Goal: Task Accomplishment & Management: Manage account settings

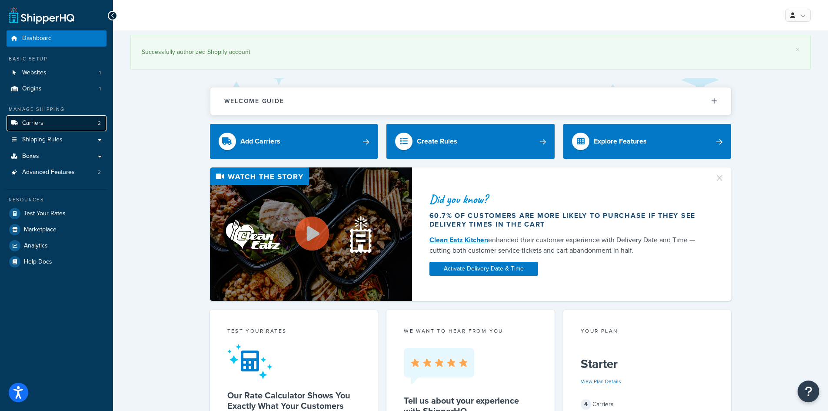
click at [75, 119] on link "Carriers 2" at bounding box center [57, 123] width 100 height 16
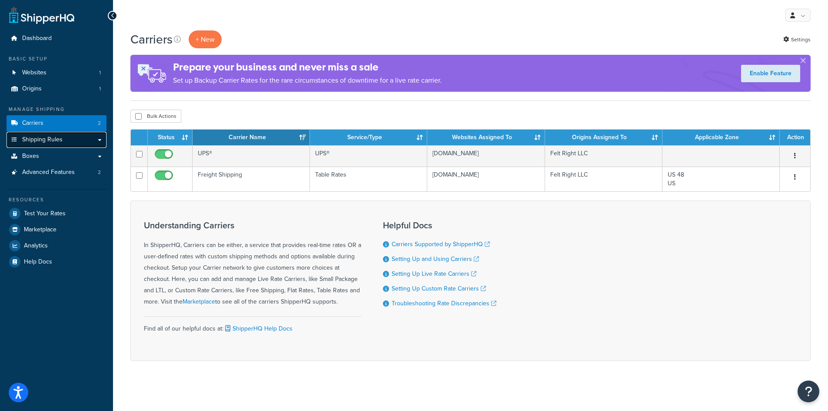
click at [71, 136] on link "Shipping Rules" at bounding box center [57, 140] width 100 height 16
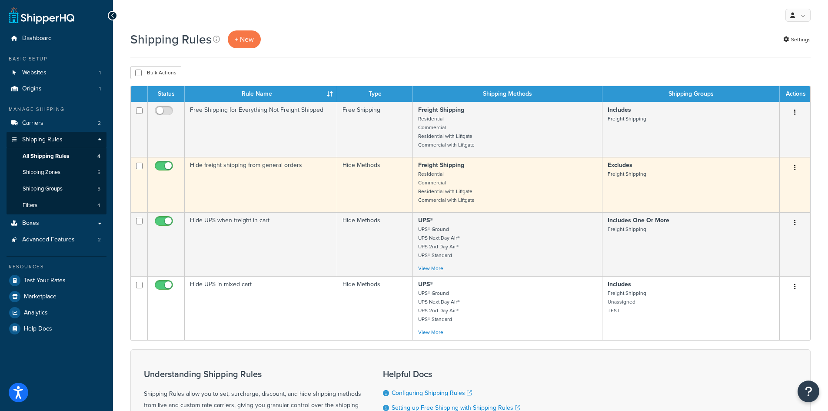
click at [166, 164] on input "checkbox" at bounding box center [165, 168] width 24 height 11
checkbox input "false"
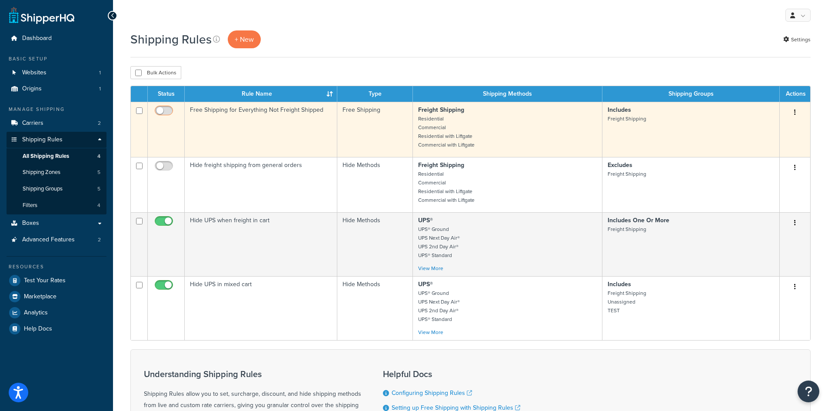
click at [160, 111] on input "checkbox" at bounding box center [165, 112] width 24 height 11
checkbox input "true"
click at [162, 109] on input "checkbox" at bounding box center [165, 112] width 24 height 11
checkbox input "false"
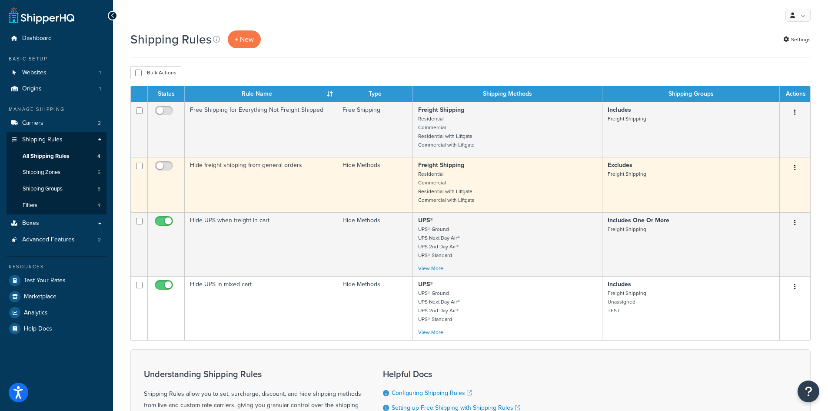
click at [794, 167] on icon "button" at bounding box center [795, 167] width 2 height 6
click at [776, 183] on link "Edit" at bounding box center [766, 184] width 69 height 18
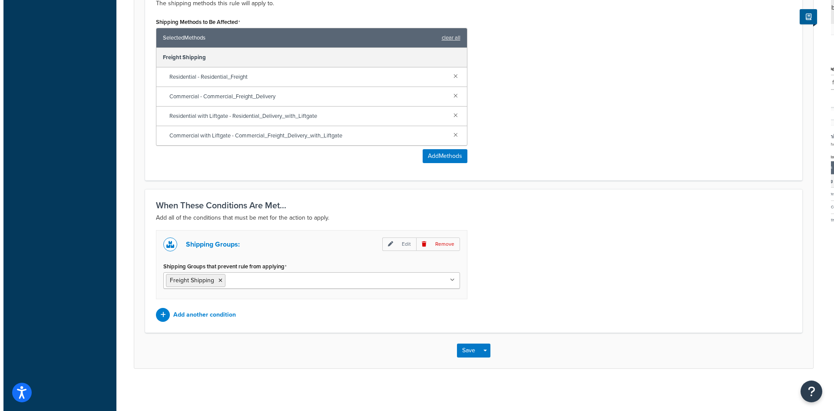
scroll to position [378, 0]
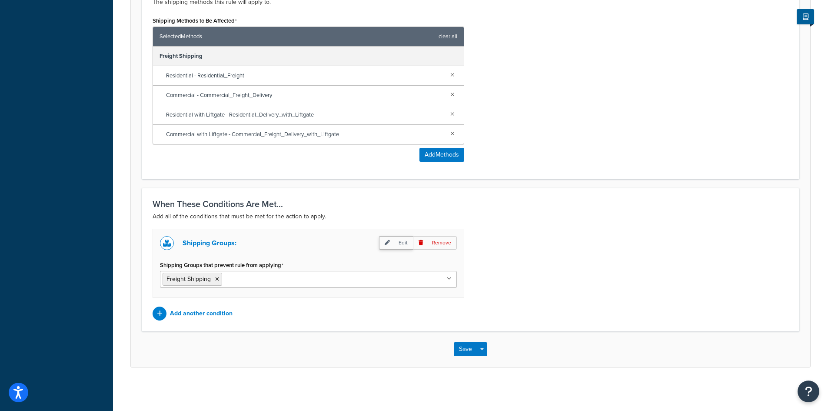
click at [400, 244] on p "Edit" at bounding box center [396, 242] width 34 height 13
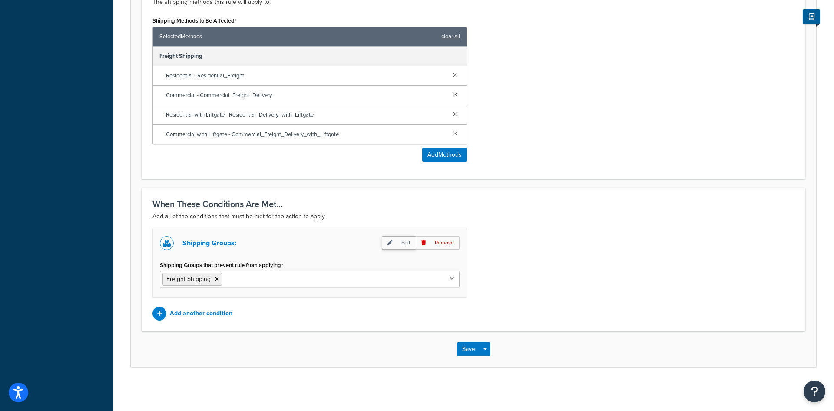
select select "any"
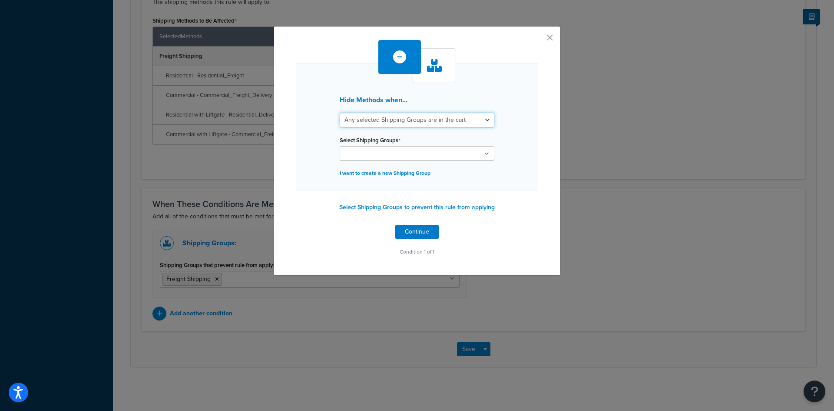
click at [475, 120] on select "All selected Shipping Groups are in the cart Any selected Shipping Groups are i…" at bounding box center [417, 120] width 155 height 15
click at [525, 121] on div "Hide Methods when... All selected Shipping Groups are in the cart Any selected …" at bounding box center [417, 126] width 243 height 127
click at [376, 205] on button "Select Shipping Groups to prevent this rule from applying" at bounding box center [417, 207] width 161 height 13
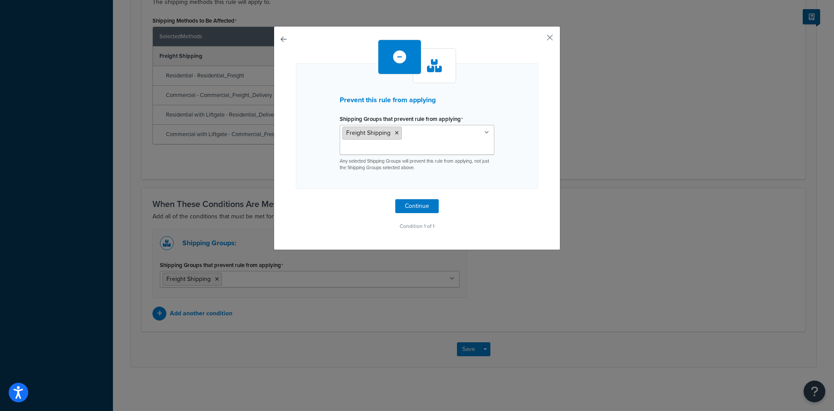
click at [395, 133] on icon at bounding box center [397, 132] width 4 height 5
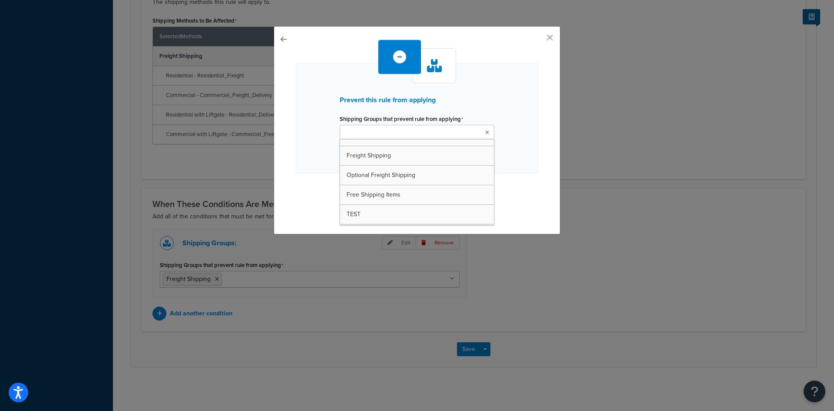
click at [505, 135] on div "Prevent this rule from applying Shipping Groups that prevent rule from applying…" at bounding box center [417, 118] width 243 height 110
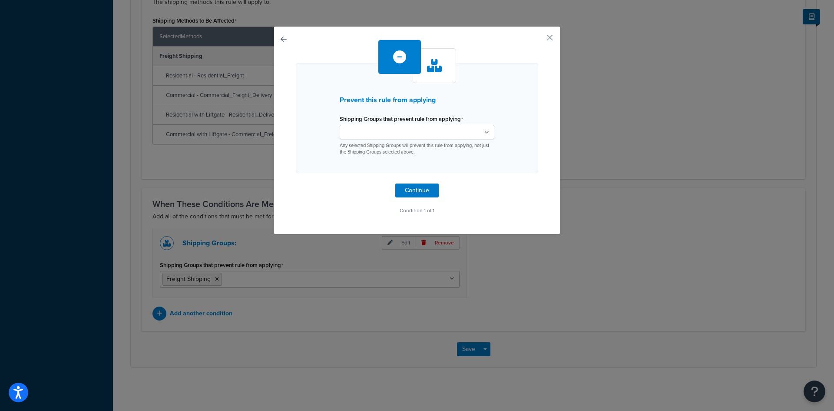
click at [296, 183] on button "button" at bounding box center [296, 183] width 0 height 0
select select "any"
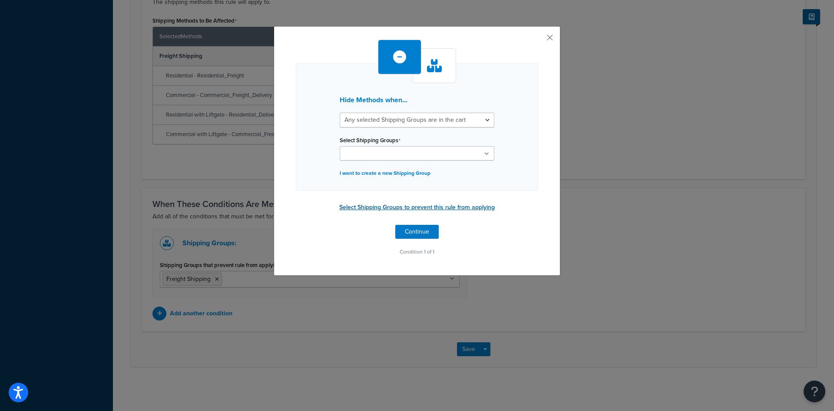
click at [398, 209] on button "Select Shipping Groups to prevent this rule from applying" at bounding box center [417, 207] width 161 height 13
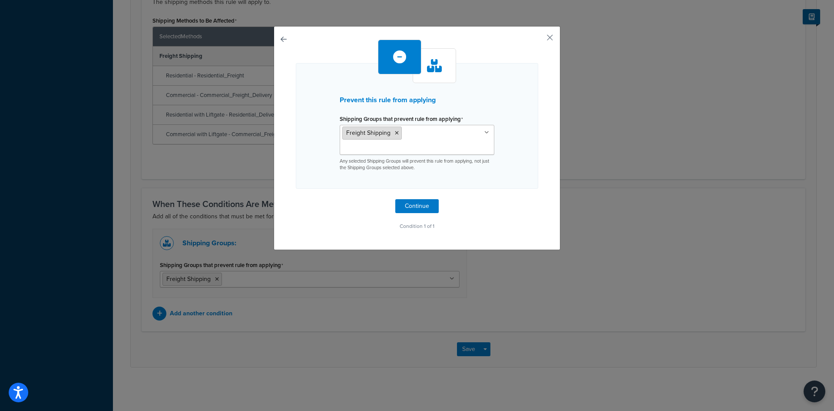
click at [395, 133] on icon at bounding box center [397, 132] width 4 height 5
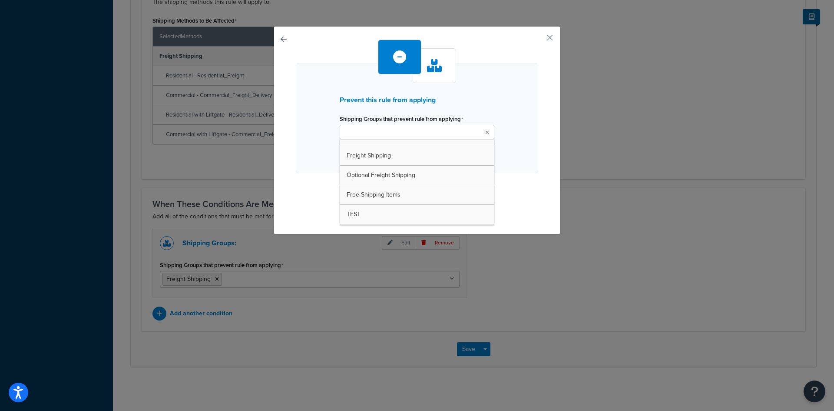
click at [517, 163] on div "Prevent this rule from applying Shipping Groups that prevent rule from applying…" at bounding box center [417, 118] width 243 height 110
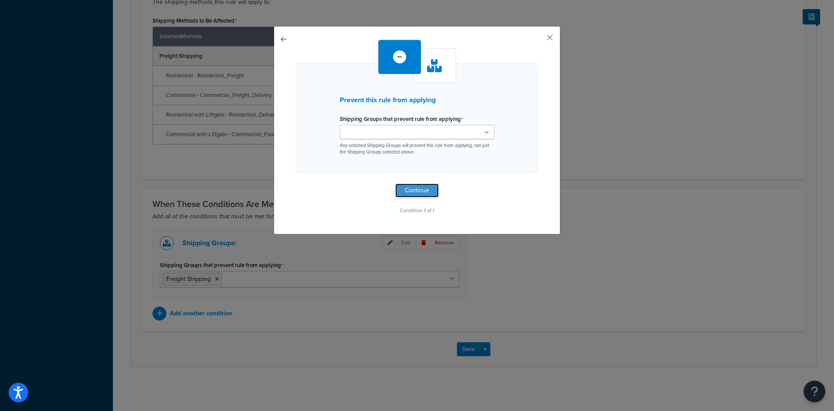
click at [412, 193] on button "Continue" at bounding box center [416, 190] width 43 height 14
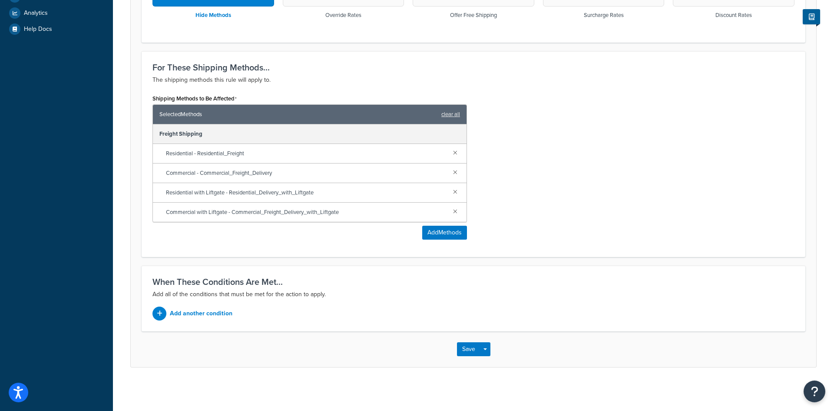
scroll to position [300, 0]
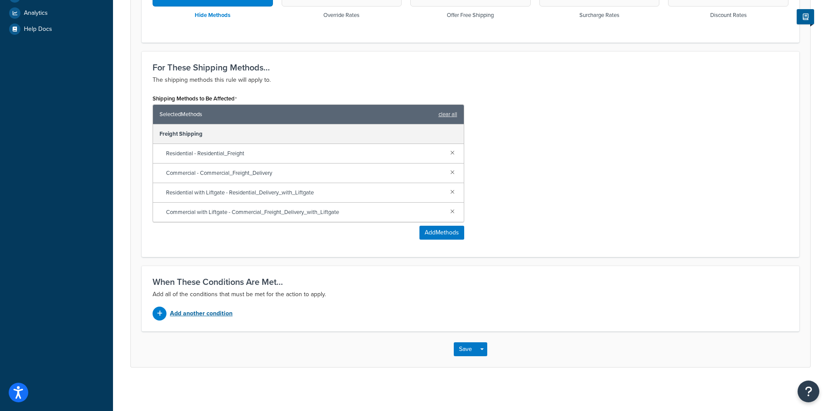
click at [208, 316] on p "Add another condition" at bounding box center [201, 313] width 63 height 12
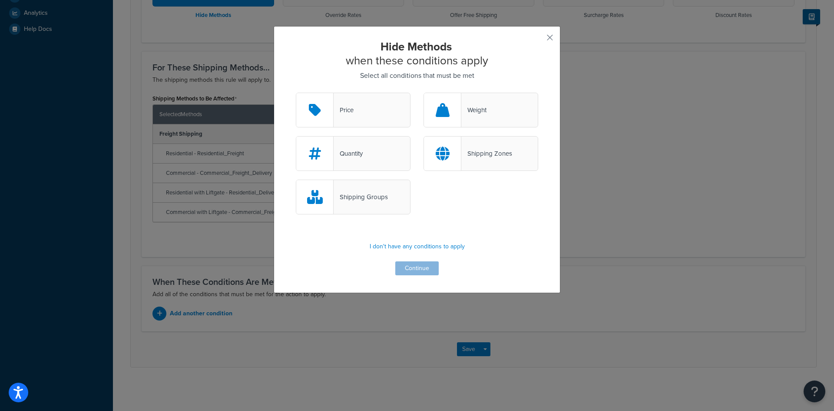
click at [362, 201] on div "Shipping Groups" at bounding box center [361, 197] width 54 height 12
click at [0, 0] on input "Shipping Groups" at bounding box center [0, 0] width 0 height 0
click at [415, 269] on button "Continue" at bounding box center [416, 268] width 43 height 14
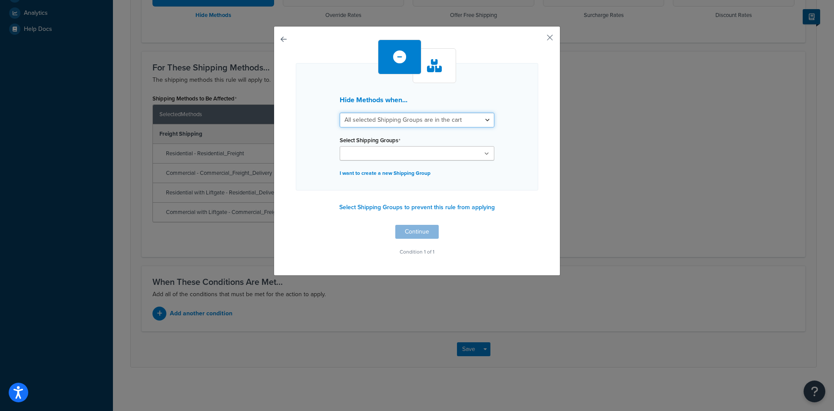
click at [475, 120] on select "All selected Shipping Groups are in the cart Any selected Shipping Groups are i…" at bounding box center [417, 120] width 155 height 15
click at [340, 113] on select "All selected Shipping Groups are in the cart Any selected Shipping Groups are i…" at bounding box center [417, 120] width 155 height 15
click at [482, 152] on ul at bounding box center [417, 153] width 155 height 14
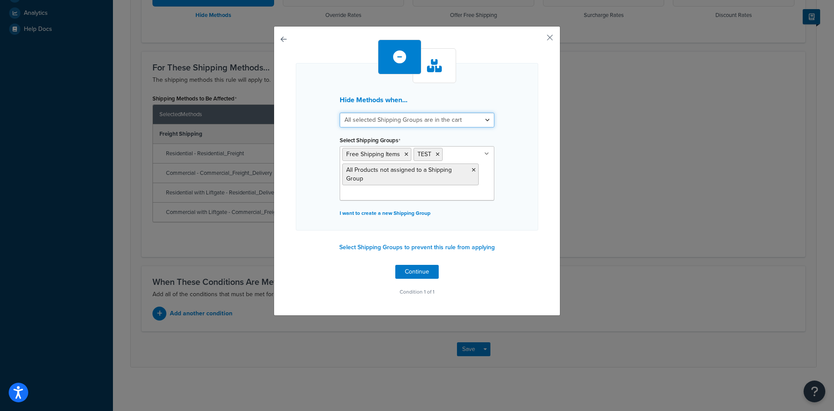
click at [441, 122] on select "All selected Shipping Groups are in the cart Any selected Shipping Groups are i…" at bounding box center [417, 120] width 155 height 15
select select "any"
click at [340, 113] on select "All selected Shipping Groups are in the cart Any selected Shipping Groups are i…" at bounding box center [417, 120] width 155 height 15
click at [421, 270] on button "Continue" at bounding box center [416, 272] width 43 height 14
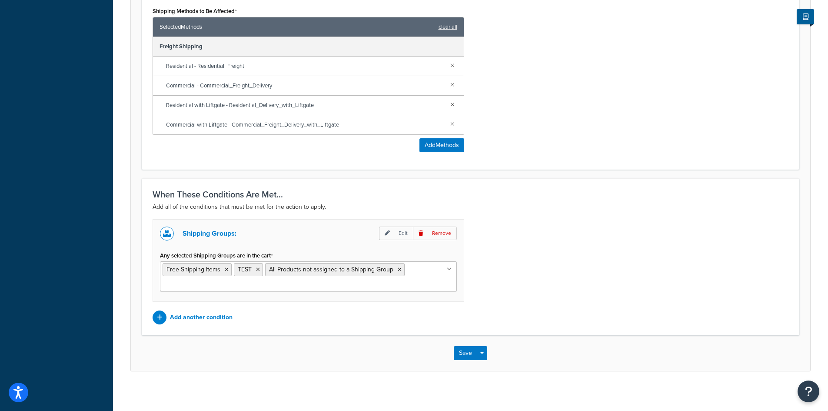
scroll to position [392, 0]
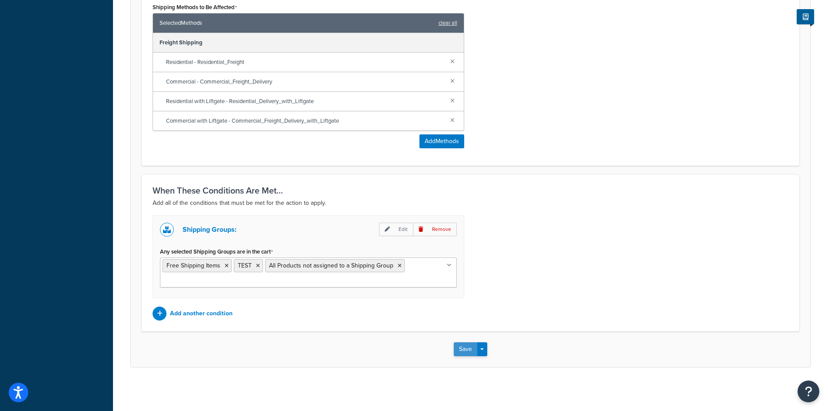
click at [464, 352] on button "Save" at bounding box center [465, 349] width 23 height 14
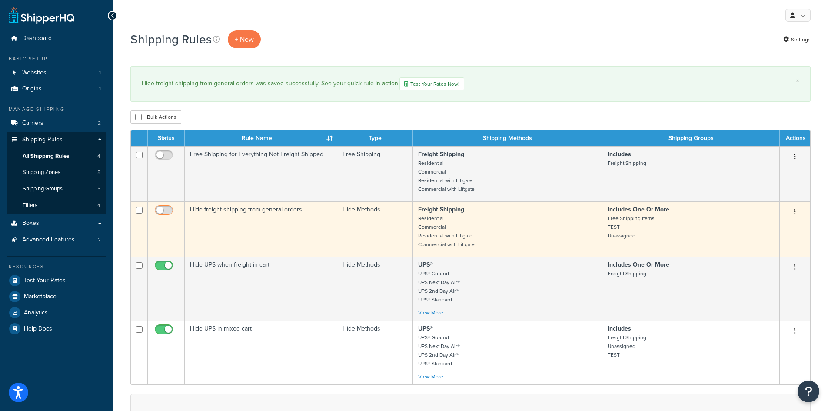
click at [164, 210] on input "checkbox" at bounding box center [165, 212] width 24 height 11
checkbox input "true"
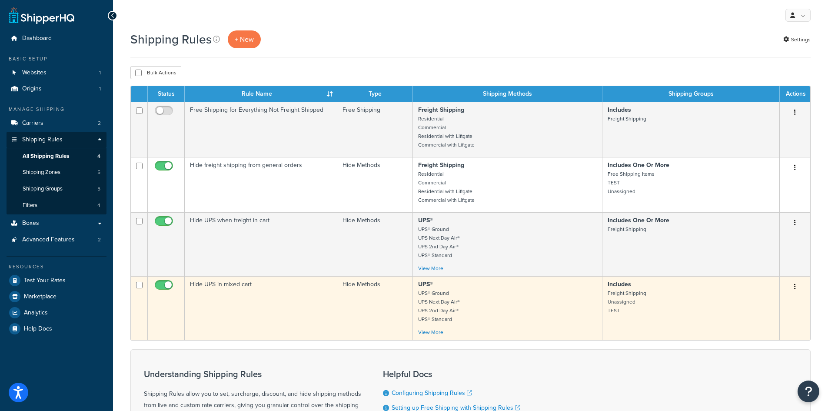
click at [797, 289] on button "button" at bounding box center [795, 287] width 12 height 14
click at [785, 305] on link "Edit" at bounding box center [766, 303] width 69 height 18
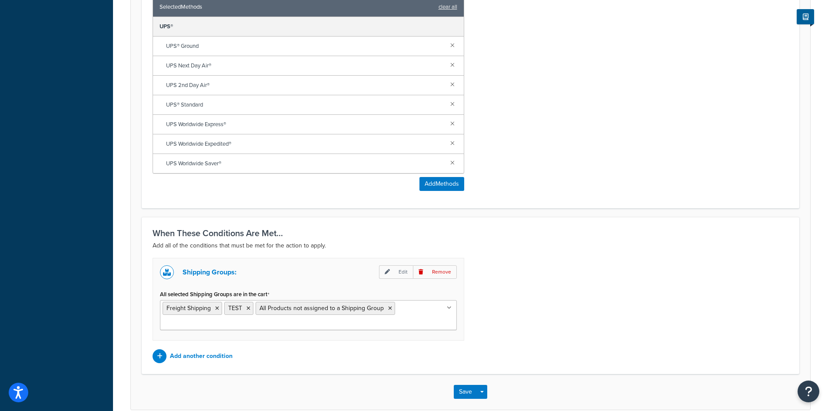
scroll to position [450, 0]
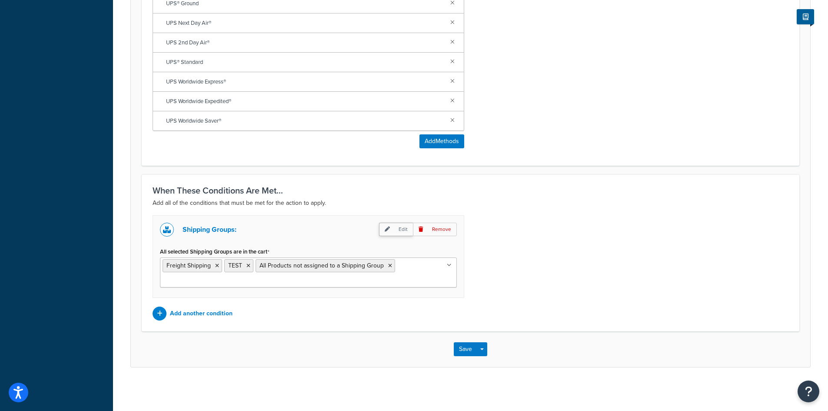
click at [399, 232] on p "Edit" at bounding box center [396, 229] width 34 height 13
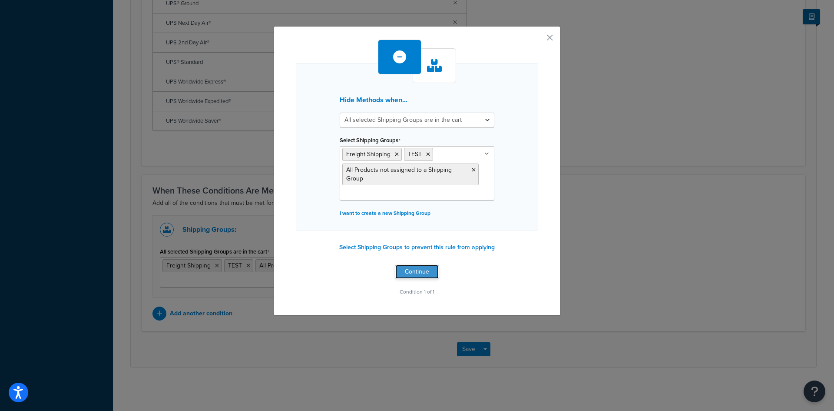
click at [410, 271] on button "Continue" at bounding box center [416, 272] width 43 height 14
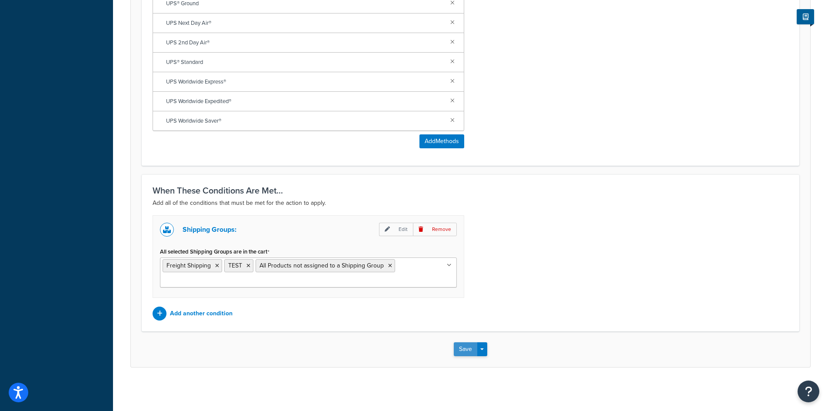
click at [461, 351] on button "Save" at bounding box center [465, 349] width 23 height 14
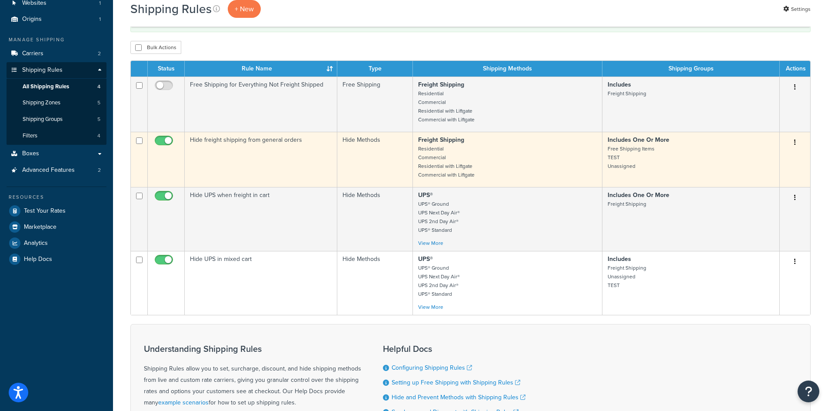
scroll to position [87, 0]
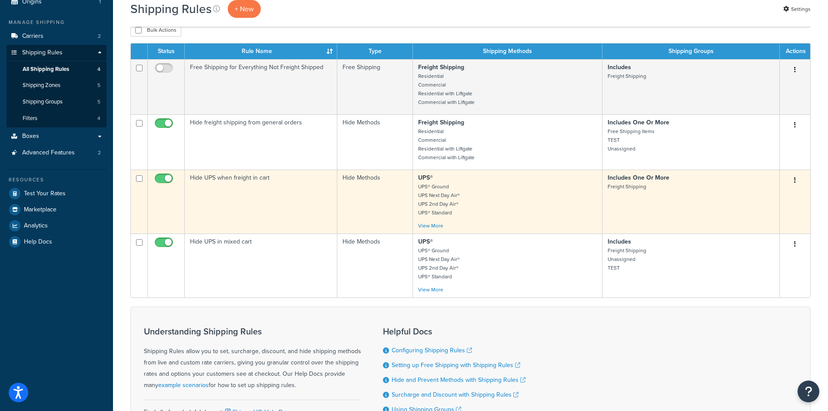
click at [794, 180] on icon "button" at bounding box center [795, 180] width 2 height 6
click at [774, 201] on link "Edit" at bounding box center [766, 197] width 69 height 18
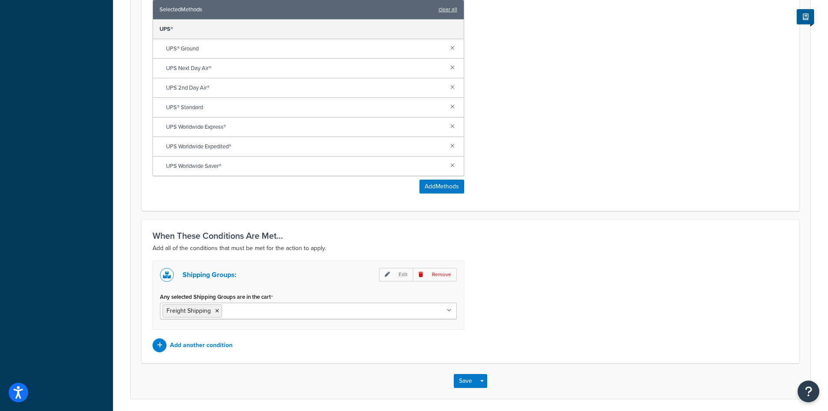
scroll to position [437, 0]
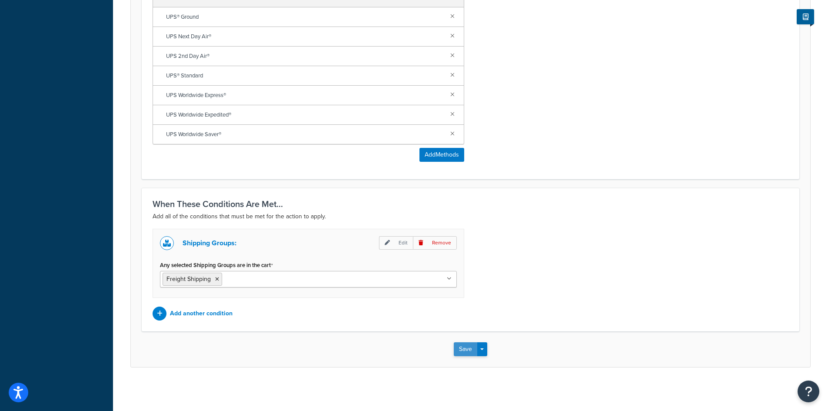
click at [464, 349] on button "Save" at bounding box center [465, 349] width 23 height 14
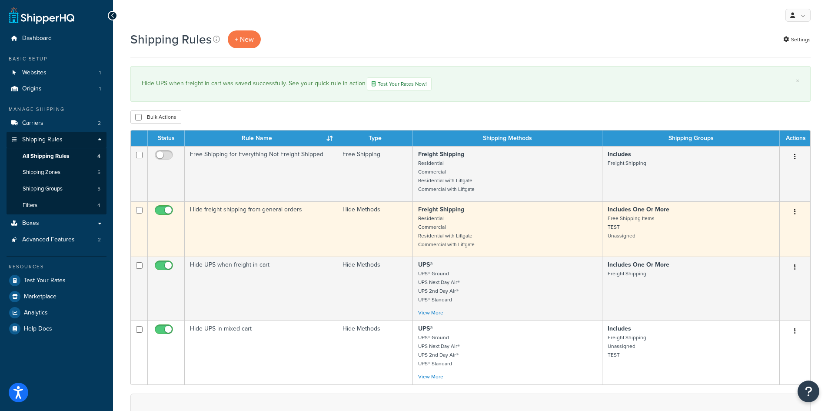
click at [794, 212] on button "button" at bounding box center [795, 212] width 12 height 14
click at [773, 227] on link "Edit" at bounding box center [766, 228] width 69 height 18
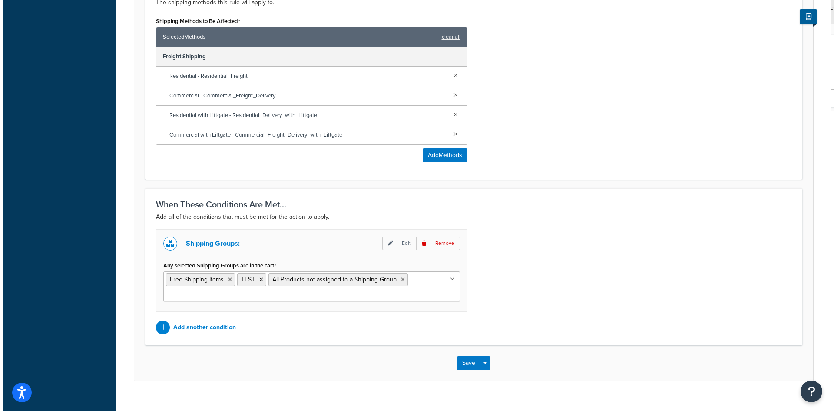
scroll to position [392, 0]
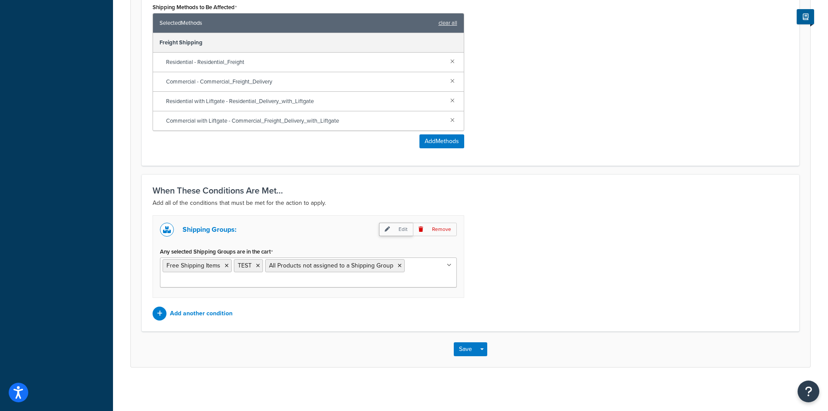
click at [403, 227] on p "Edit" at bounding box center [396, 229] width 34 height 13
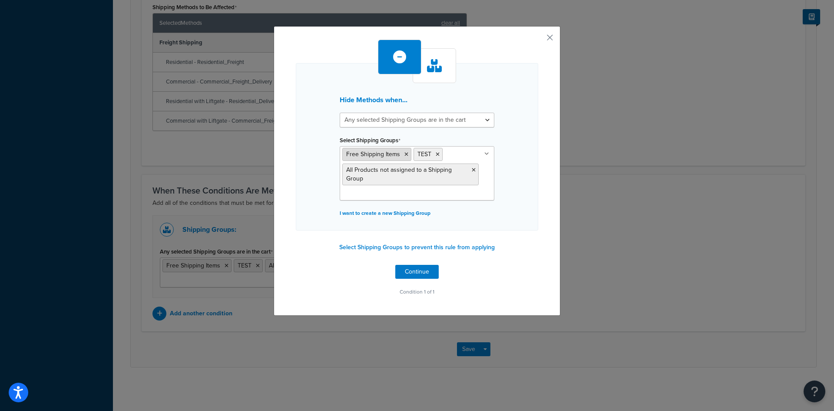
click at [405, 154] on icon at bounding box center [407, 154] width 4 height 5
click at [465, 122] on select "All selected Shipping Groups are in the cart Any selected Shipping Groups are i…" at bounding box center [417, 120] width 155 height 15
select select "all"
click at [340, 113] on select "All selected Shipping Groups are in the cart Any selected Shipping Groups are i…" at bounding box center [417, 120] width 155 height 15
click at [421, 271] on button "Continue" at bounding box center [416, 272] width 43 height 14
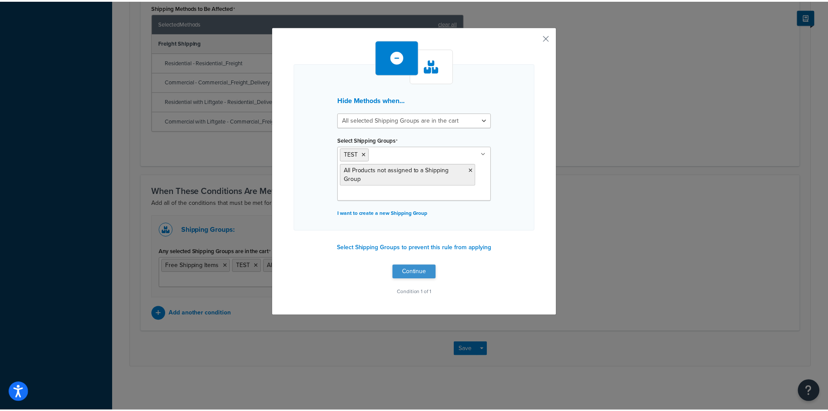
scroll to position [378, 0]
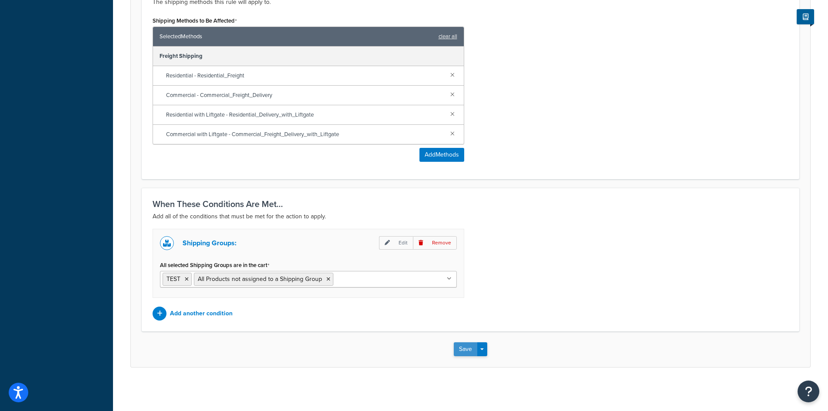
click at [464, 350] on button "Save" at bounding box center [465, 349] width 23 height 14
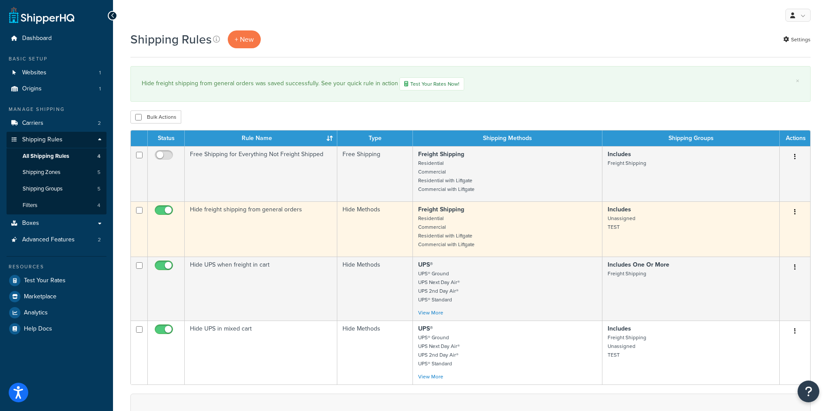
click at [794, 212] on icon "button" at bounding box center [795, 212] width 2 height 6
click at [773, 228] on link "Edit" at bounding box center [766, 228] width 69 height 18
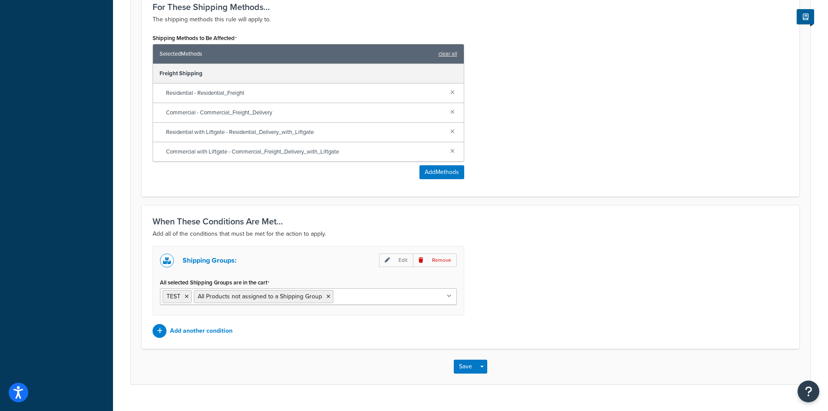
scroll to position [378, 0]
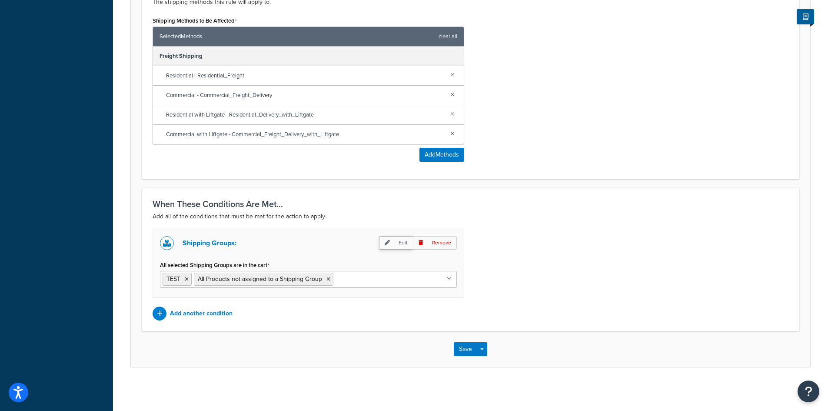
click at [388, 239] on p "Edit" at bounding box center [396, 242] width 34 height 13
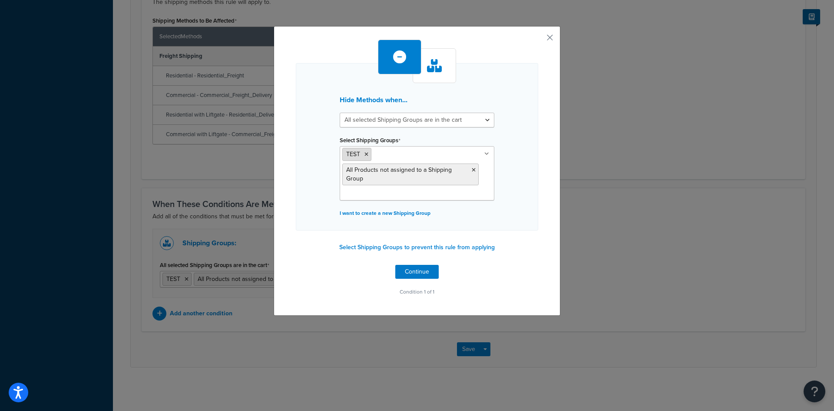
click at [365, 155] on icon at bounding box center [367, 154] width 4 height 5
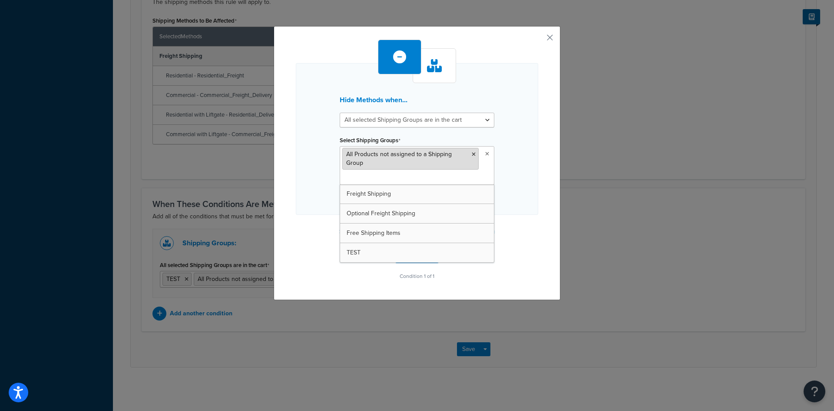
click at [472, 155] on icon at bounding box center [474, 154] width 4 height 5
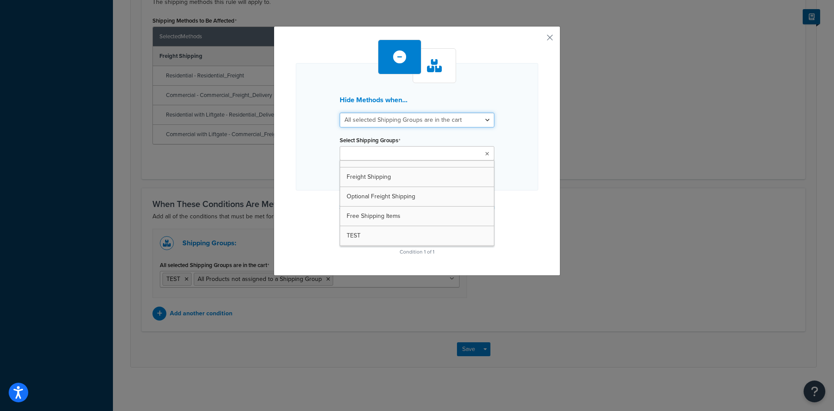
click at [485, 118] on select "All selected Shipping Groups are in the cart Any selected Shipping Groups are i…" at bounding box center [417, 120] width 155 height 15
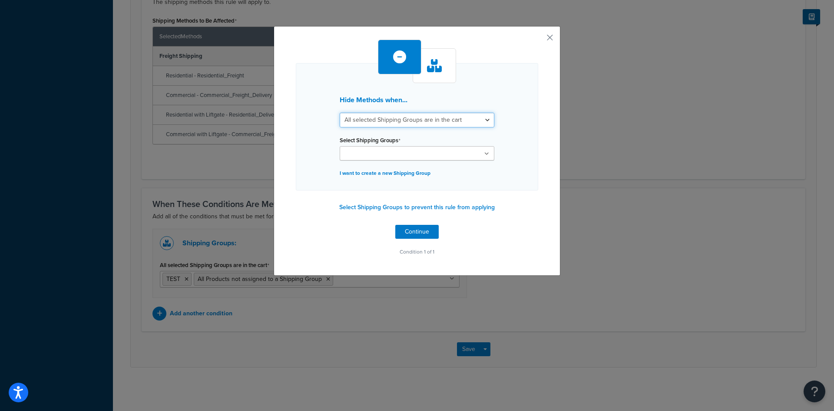
select select "any"
click at [340, 113] on select "All selected Shipping Groups are in the cart Any selected Shipping Groups are i…" at bounding box center [417, 120] width 155 height 15
click at [475, 153] on ul at bounding box center [417, 153] width 155 height 14
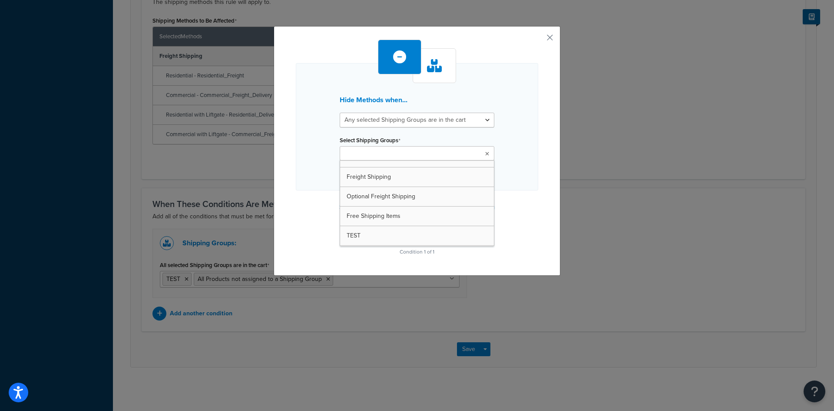
click at [475, 153] on ul at bounding box center [417, 153] width 155 height 14
click at [484, 120] on select "All selected Shipping Groups are in the cart Any selected Shipping Groups are i…" at bounding box center [417, 120] width 155 height 15
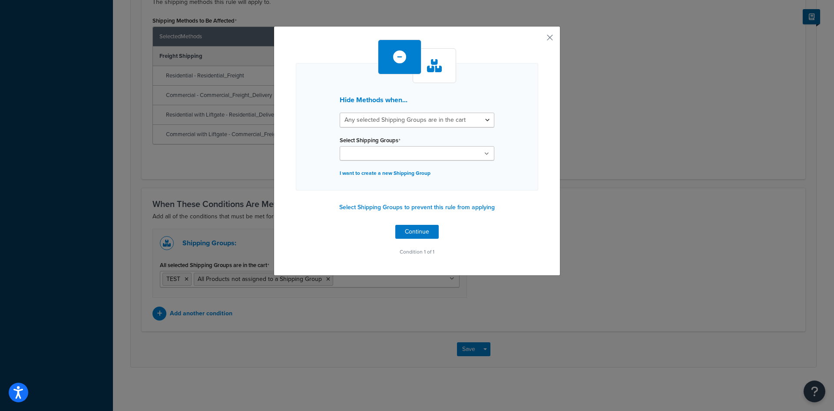
click at [505, 104] on div "Hide Methods when... All selected Shipping Groups are in the cart Any selected …" at bounding box center [417, 126] width 243 height 127
click at [392, 207] on button "Select Shipping Groups to prevent this rule from applying" at bounding box center [417, 207] width 161 height 13
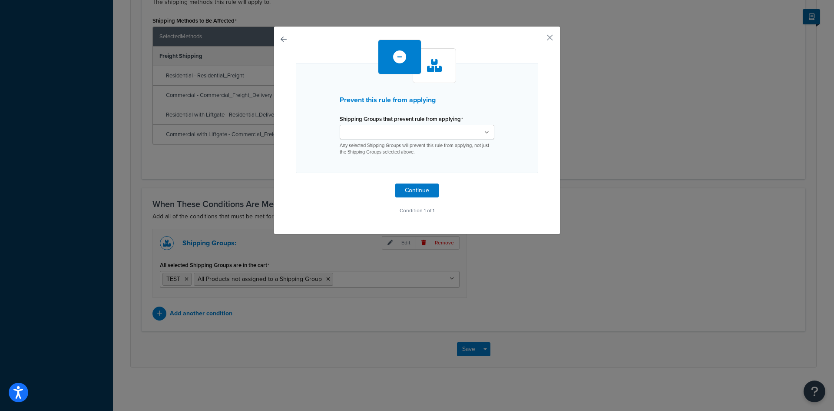
click at [391, 132] on input "Shipping Groups that prevent rule from applying" at bounding box center [380, 133] width 77 height 10
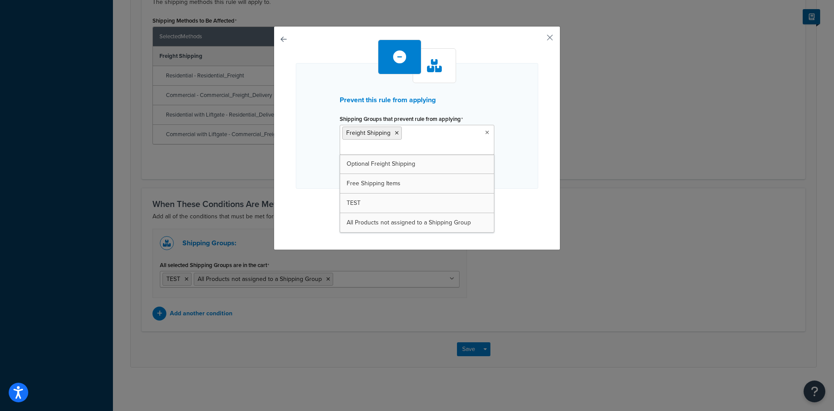
click at [510, 136] on div "Prevent this rule from applying Shipping Groups that prevent rule from applying…" at bounding box center [417, 126] width 243 height 126
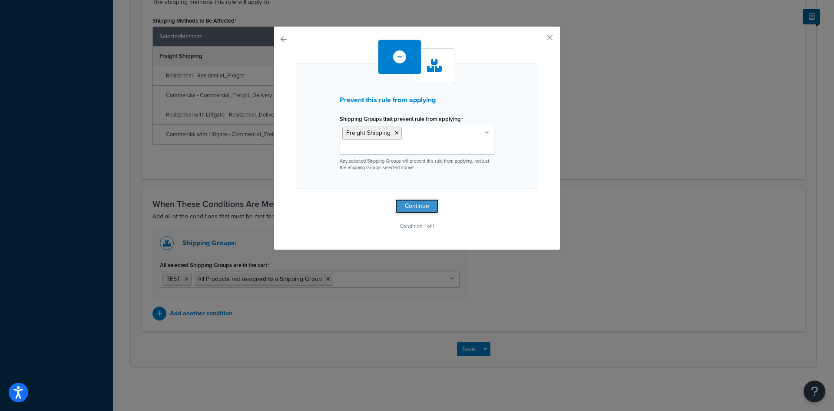
click at [416, 199] on button "Continue" at bounding box center [416, 206] width 43 height 14
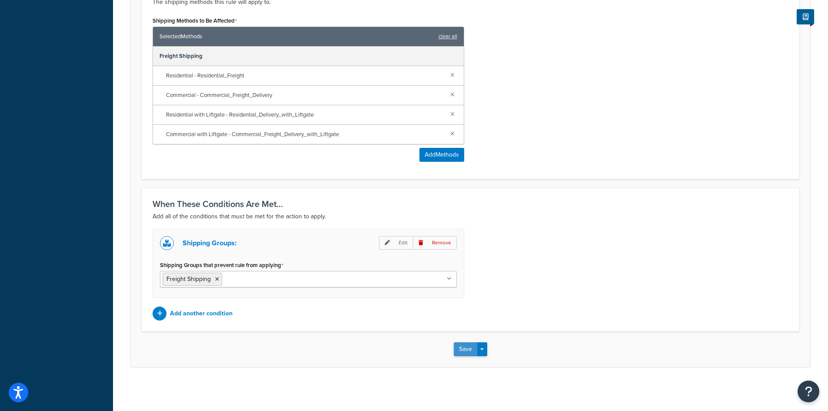
click at [460, 350] on button "Save" at bounding box center [465, 349] width 23 height 14
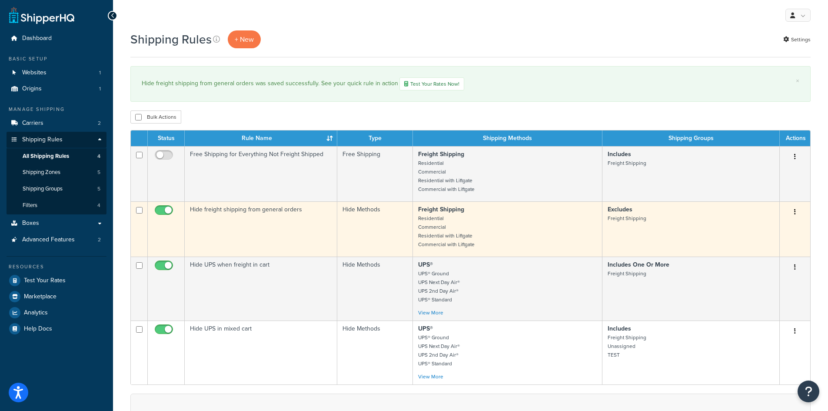
click at [168, 210] on input "checkbox" at bounding box center [165, 212] width 24 height 11
click at [163, 213] on input "checkbox" at bounding box center [165, 212] width 24 height 11
checkbox input "true"
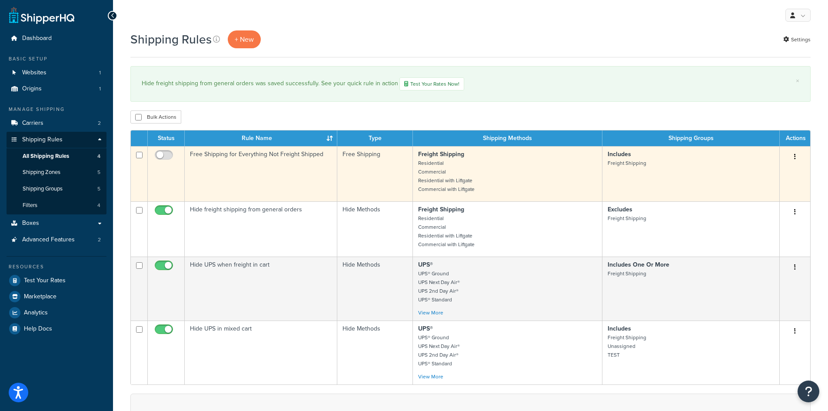
click at [795, 159] on icon "button" at bounding box center [795, 156] width 2 height 6
click at [766, 177] on link "Edit" at bounding box center [766, 173] width 69 height 18
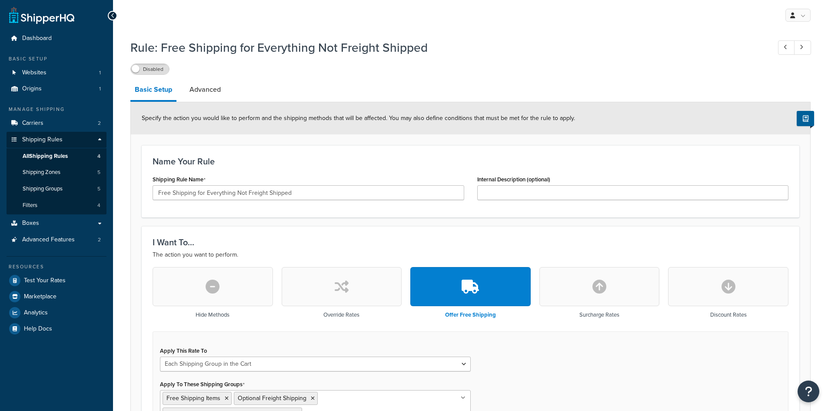
select select "SHIPPING_GROUP"
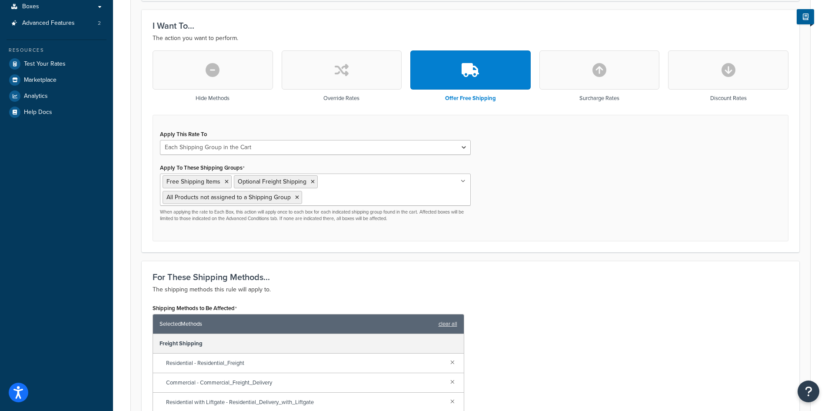
scroll to position [217, 0]
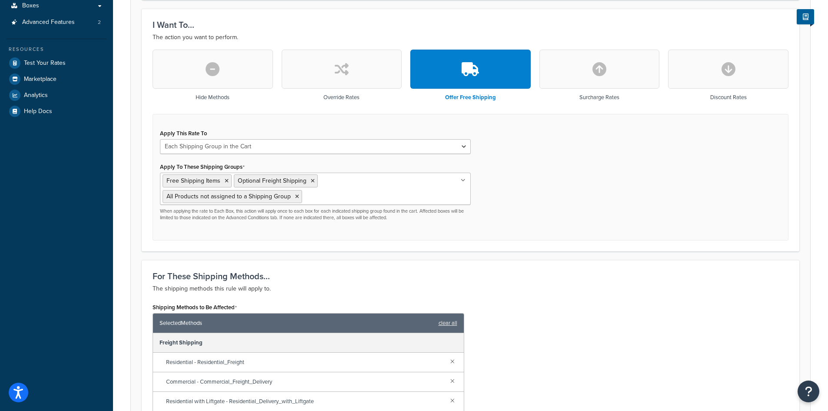
click at [372, 186] on ul "Free Shipping Items Optional Freight Shipping All Products not assigned to a Sh…" at bounding box center [315, 189] width 311 height 32
click at [540, 198] on div "Apply This Rate To Each Shipment in the Cart Each Shipping Group in the Cart Ea…" at bounding box center [471, 177] width 636 height 127
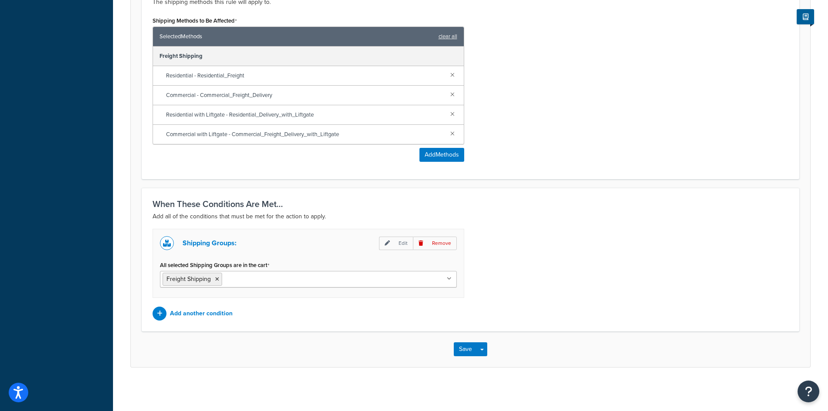
scroll to position [505, 0]
click at [449, 278] on icon at bounding box center [449, 278] width 5 height 5
click at [314, 252] on div "Shipping Groups: Edit Remove All selected Shipping Groups are in the cart Freig…" at bounding box center [309, 263] width 312 height 69
click at [393, 241] on p "Edit" at bounding box center [396, 242] width 34 height 13
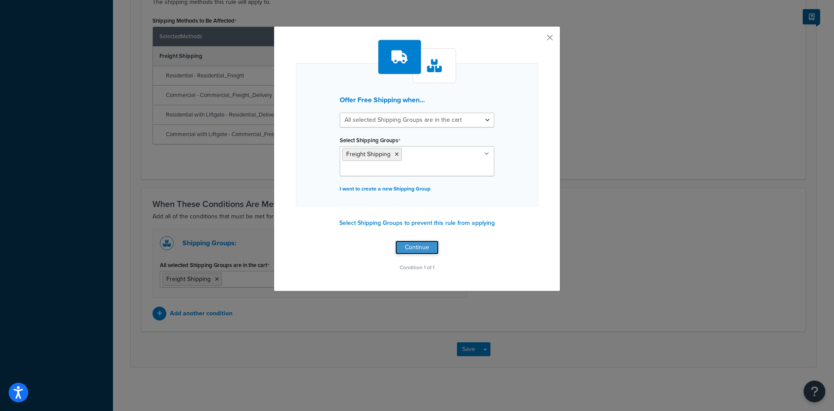
click at [417, 240] on button "Continue" at bounding box center [416, 247] width 43 height 14
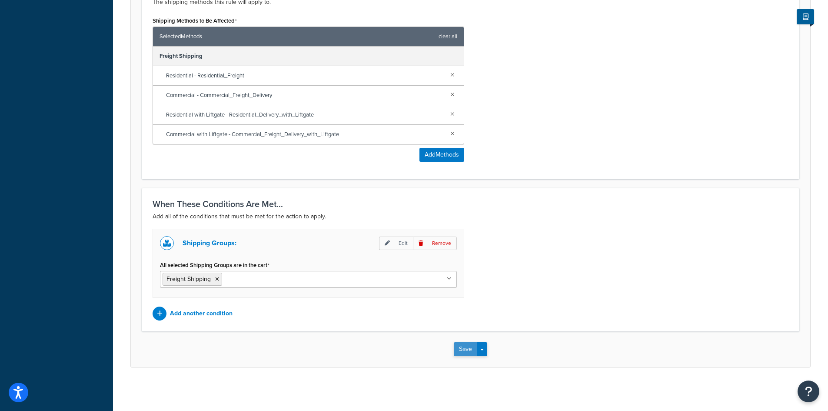
click at [462, 349] on button "Save" at bounding box center [465, 349] width 23 height 14
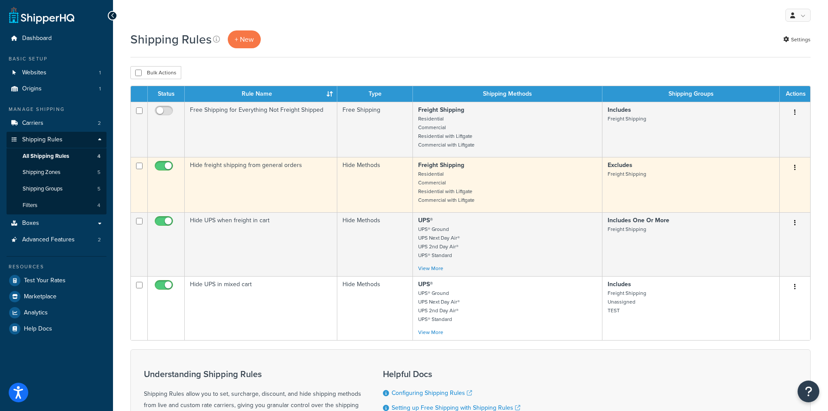
click at [169, 166] on input "checkbox" at bounding box center [165, 168] width 24 height 11
checkbox input "false"
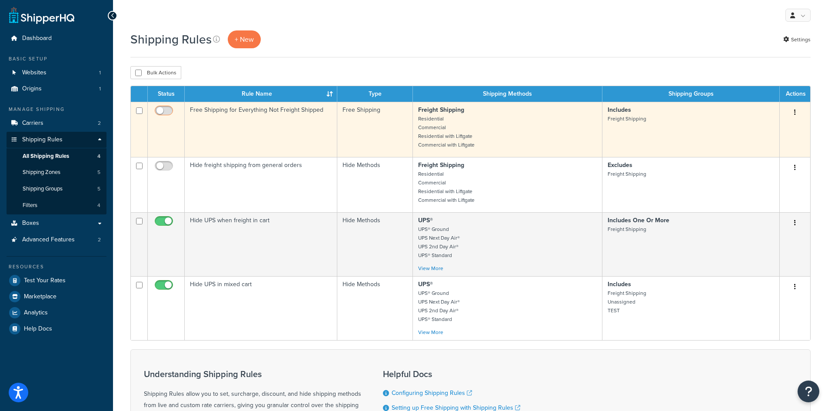
click at [162, 110] on input "checkbox" at bounding box center [165, 112] width 24 height 11
checkbox input "true"
click at [164, 110] on input "checkbox" at bounding box center [165, 112] width 24 height 11
checkbox input "false"
click at [796, 112] on button "button" at bounding box center [795, 113] width 12 height 14
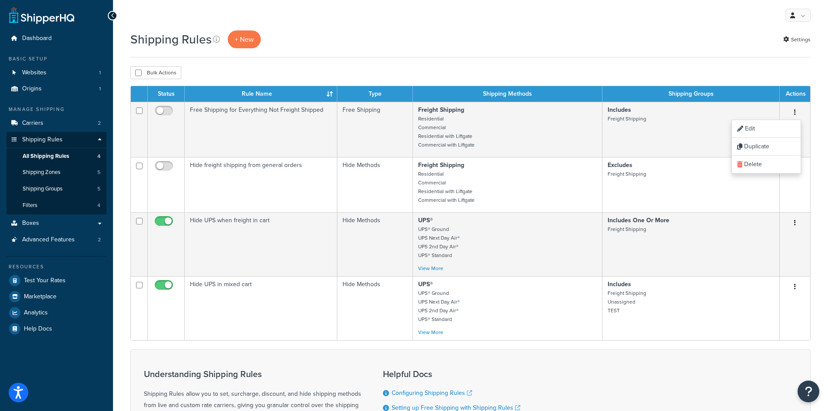
click at [562, 30] on div "My Profile Billing Global Settings Contact Us Logout" at bounding box center [470, 15] width 715 height 30
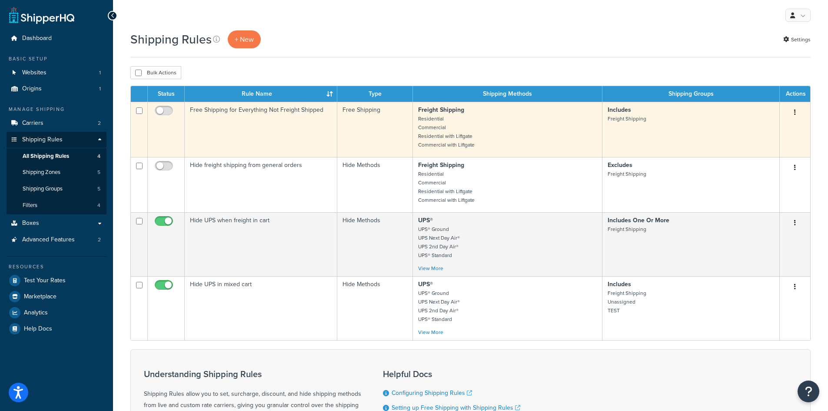
click at [797, 112] on button "button" at bounding box center [795, 113] width 12 height 14
click at [768, 130] on link "Edit" at bounding box center [766, 129] width 69 height 18
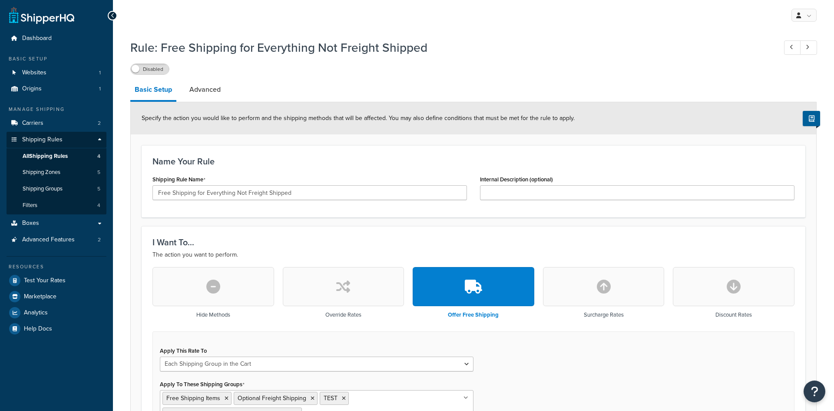
select select "SHIPPING_GROUP"
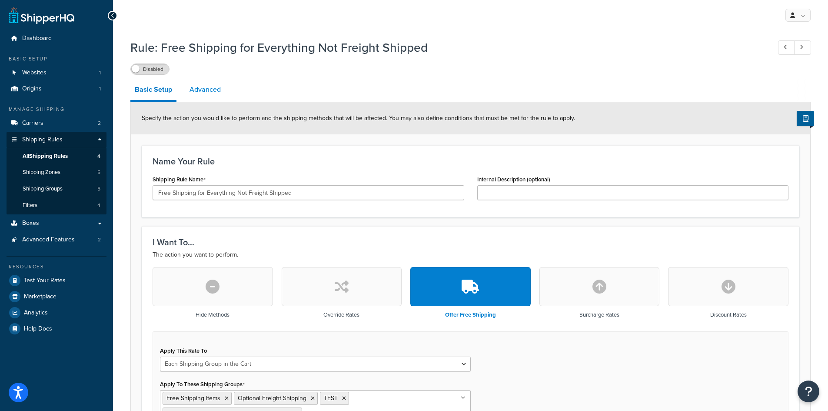
click at [206, 90] on link "Advanced" at bounding box center [205, 89] width 40 height 21
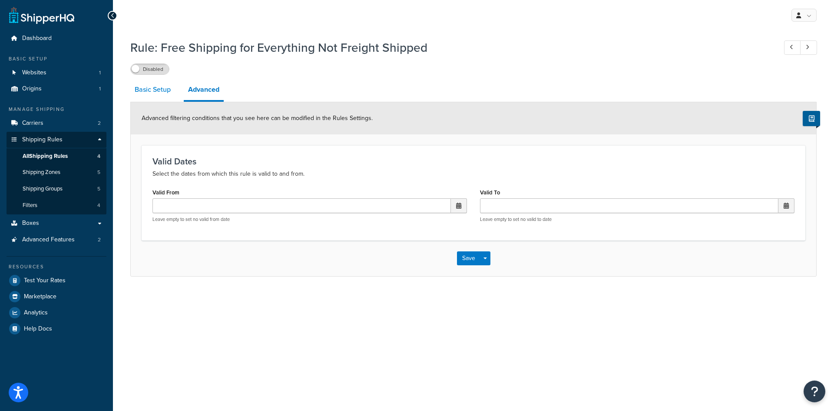
click at [162, 91] on link "Basic Setup" at bounding box center [152, 89] width 45 height 21
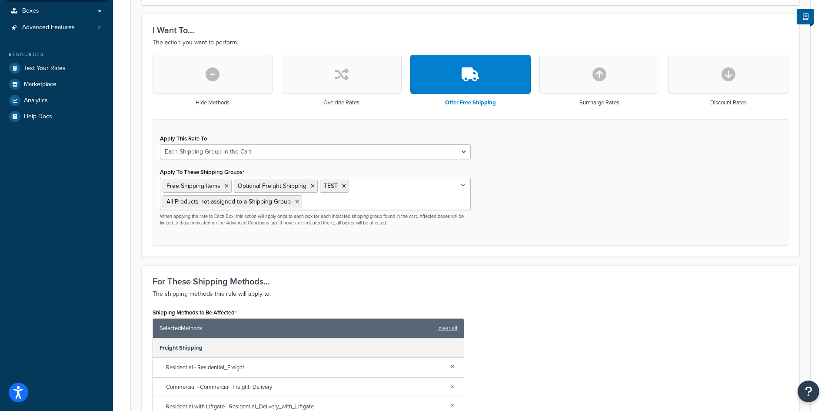
scroll to position [261, 0]
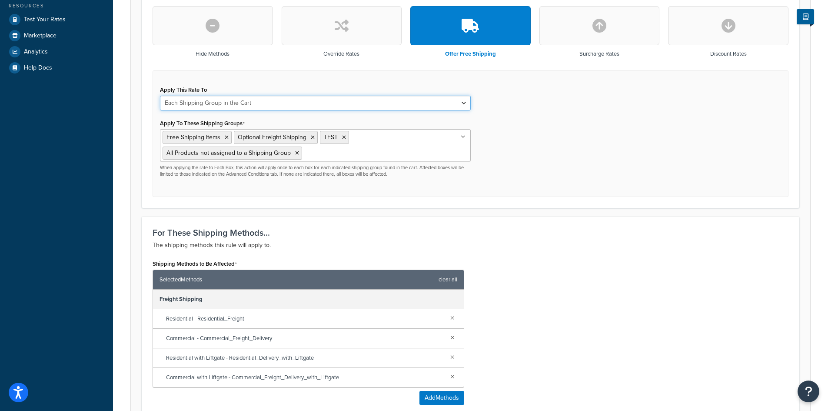
click at [295, 105] on select "Each Shipment in the Cart Each Shipping Group in the Cart Each Item within a Sh…" at bounding box center [315, 103] width 311 height 15
select select "ITEM"
click at [160, 96] on select "Each Shipment in the Cart Each Shipping Group in the Cart Each Item within a Sh…" at bounding box center [315, 103] width 311 height 15
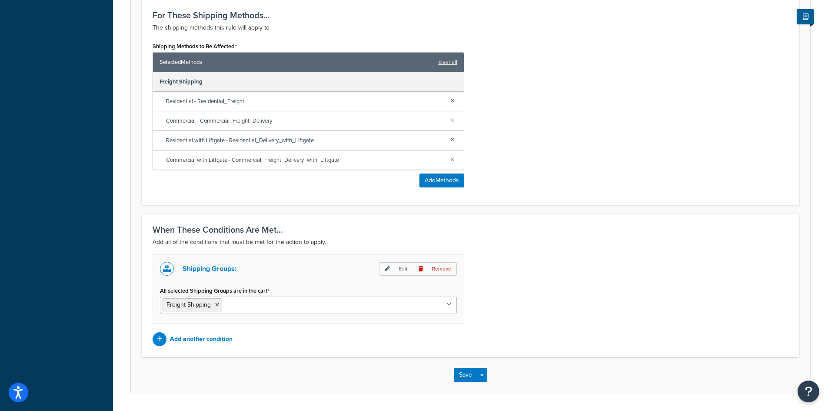
scroll to position [505, 0]
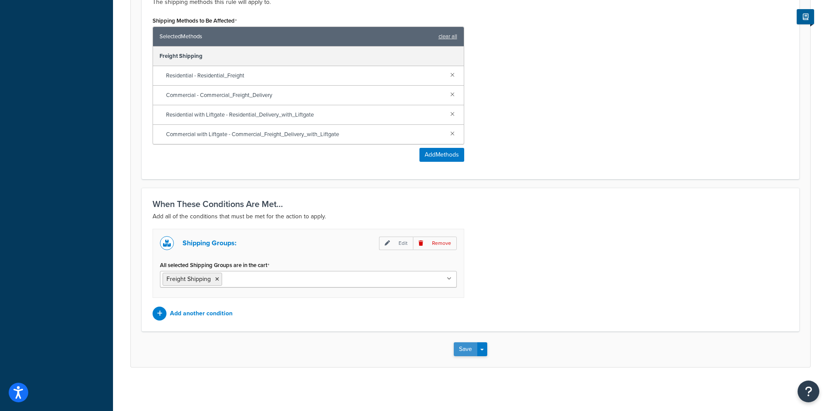
click at [462, 349] on button "Save" at bounding box center [465, 349] width 23 height 14
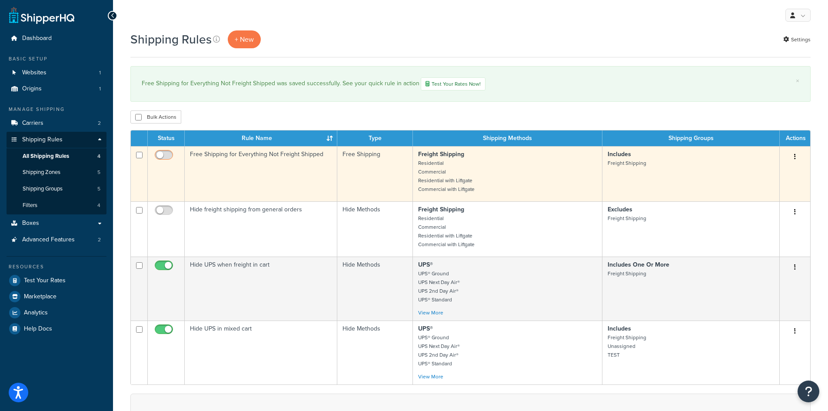
click at [165, 156] on input "checkbox" at bounding box center [165, 157] width 24 height 11
checkbox input "true"
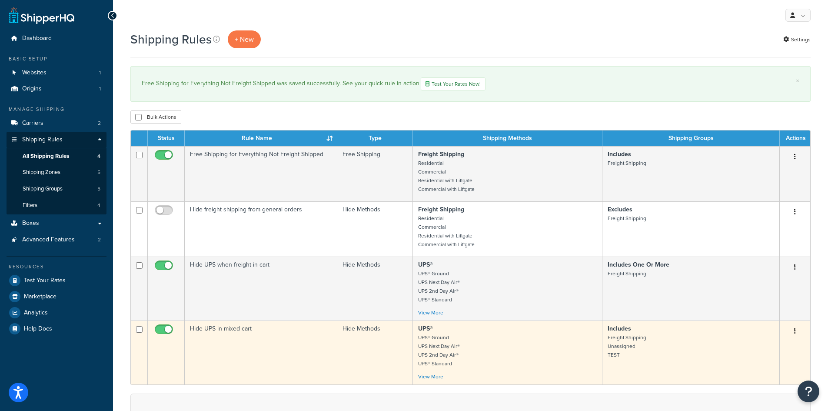
click at [794, 332] on icon "button" at bounding box center [795, 331] width 2 height 6
click at [772, 350] on link "Edit" at bounding box center [766, 348] width 69 height 18
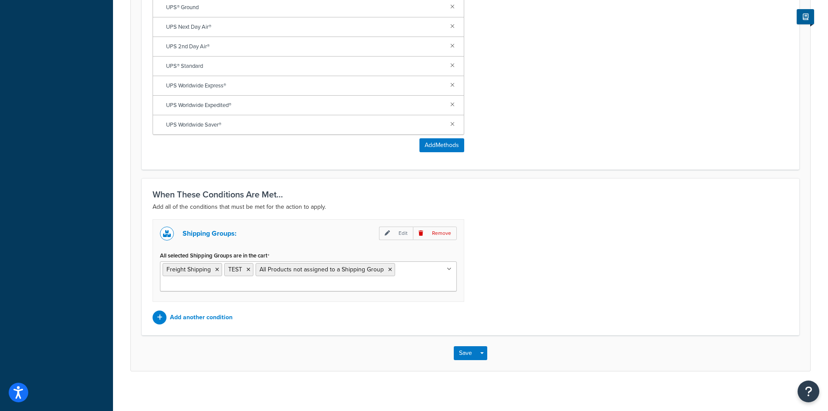
scroll to position [450, 0]
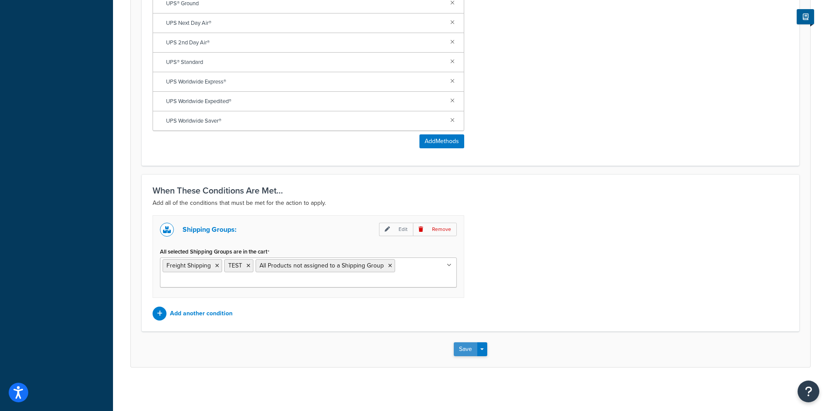
click at [458, 348] on button "Save" at bounding box center [465, 349] width 23 height 14
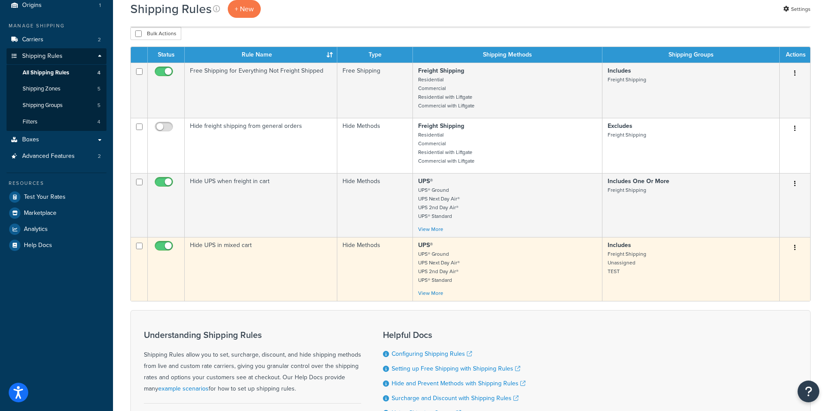
scroll to position [87, 0]
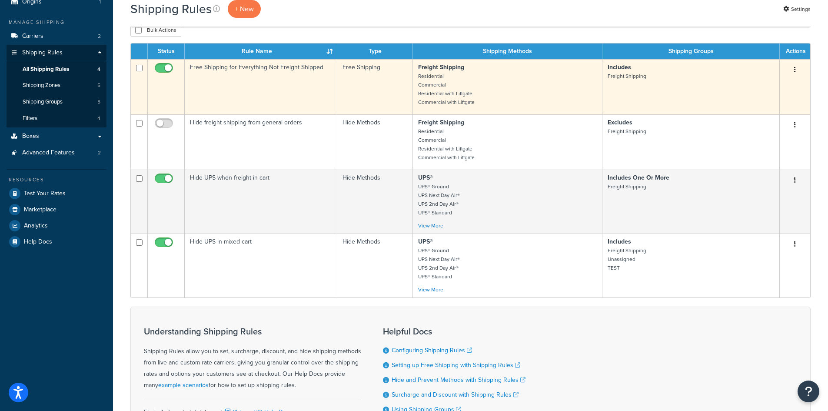
click at [167, 70] on input "checkbox" at bounding box center [165, 70] width 24 height 11
checkbox input "false"
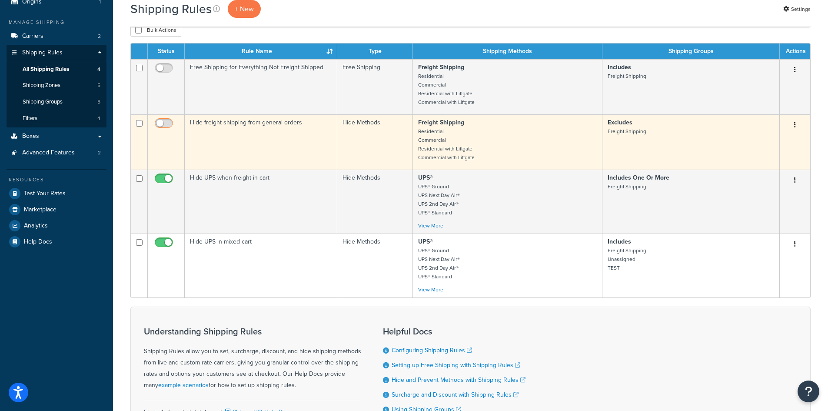
click at [158, 124] on input "checkbox" at bounding box center [165, 125] width 24 height 11
checkbox input "true"
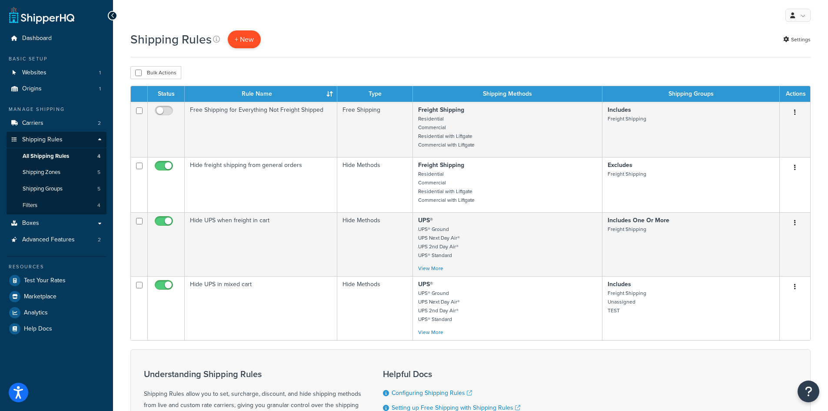
click at [240, 40] on p "+ New" at bounding box center [244, 39] width 33 height 18
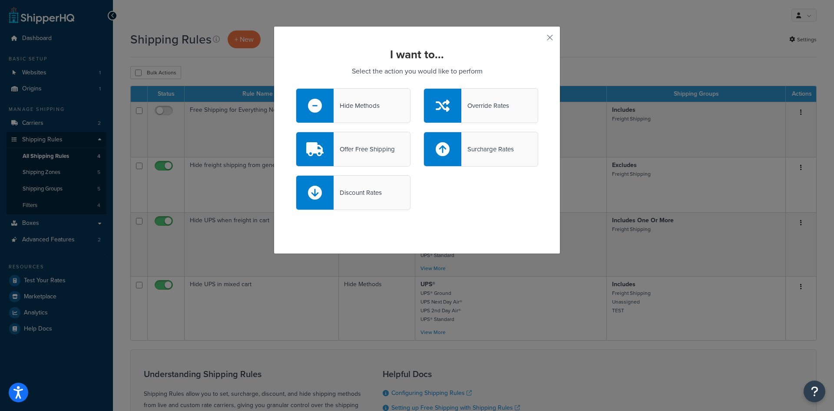
click at [206, 34] on div "I want to... Select the action you would like to perform Hide Methods Override …" at bounding box center [417, 205] width 834 height 411
click at [538, 40] on button "button" at bounding box center [537, 41] width 2 height 2
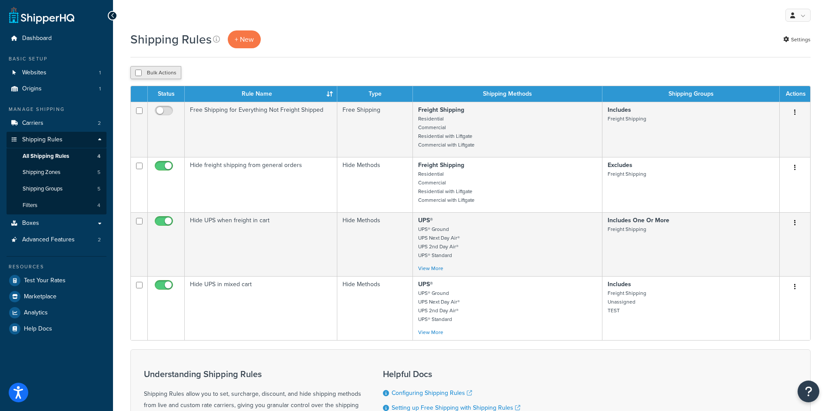
click at [148, 74] on button "Bulk Actions" at bounding box center [155, 72] width 51 height 13
checkbox input "true"
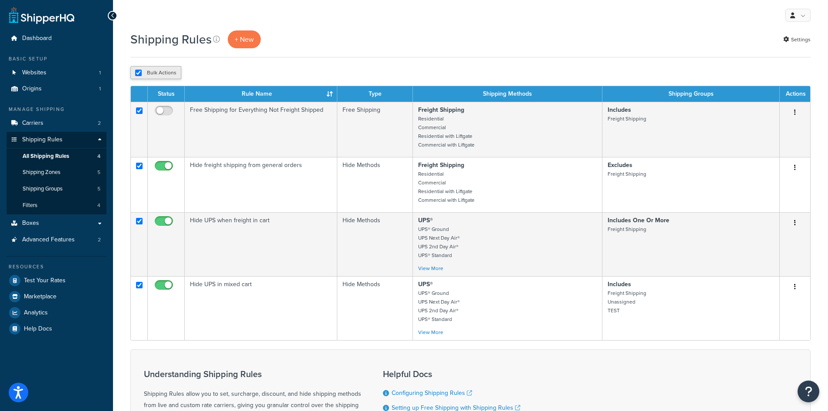
checkbox input "true"
click at [148, 74] on button "Bulk Actions" at bounding box center [155, 72] width 51 height 13
checkbox input "false"
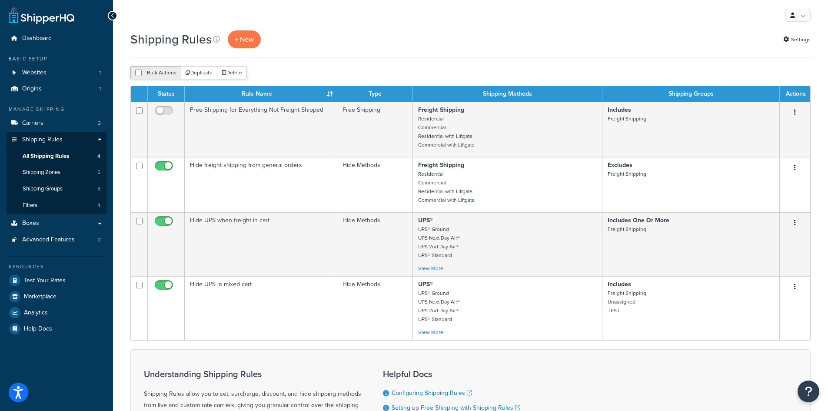
checkbox input "false"
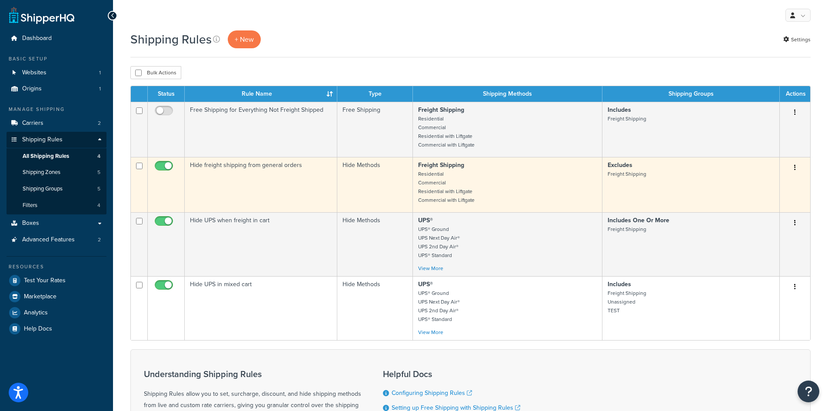
click at [168, 164] on input "checkbox" at bounding box center [165, 168] width 24 height 11
click at [163, 164] on input "checkbox" at bounding box center [165, 168] width 24 height 11
checkbox input "true"
